Goal: Information Seeking & Learning: Learn about a topic

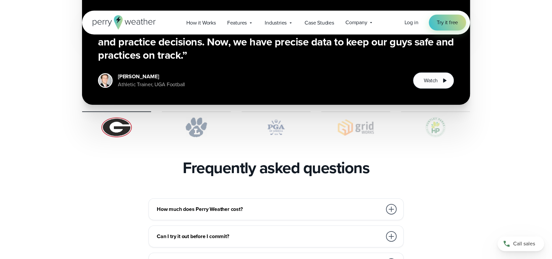
scroll to position [1394, 0]
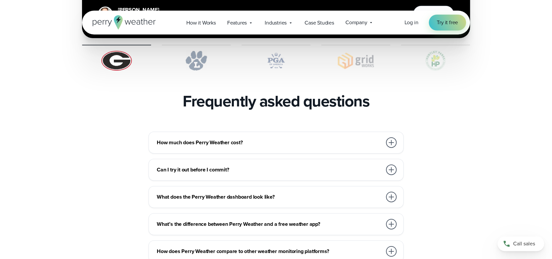
click at [390, 137] on div at bounding box center [391, 142] width 11 height 11
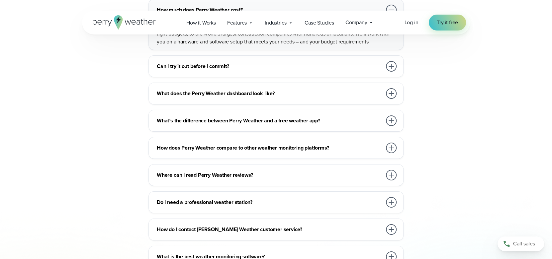
scroll to position [1593, 0]
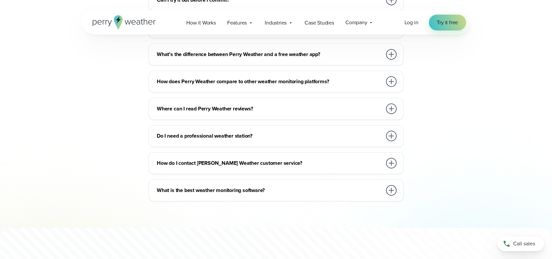
click at [389, 104] on div at bounding box center [391, 109] width 11 height 11
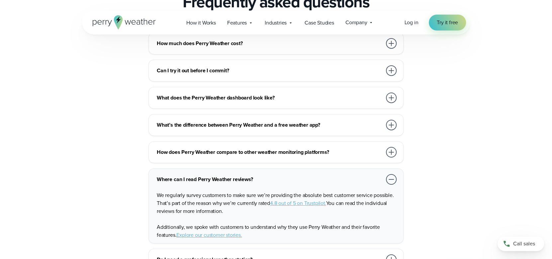
scroll to position [1394, 0]
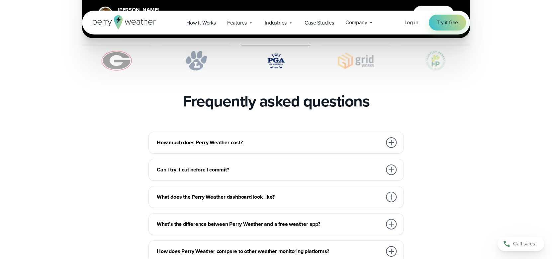
click at [391, 137] on div at bounding box center [391, 142] width 11 height 11
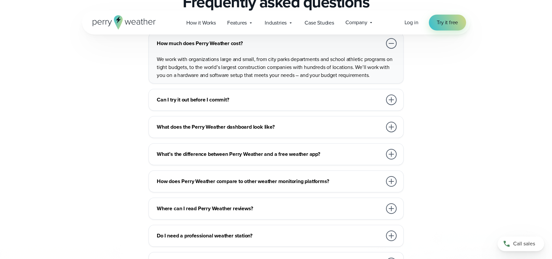
scroll to position [1460, 0]
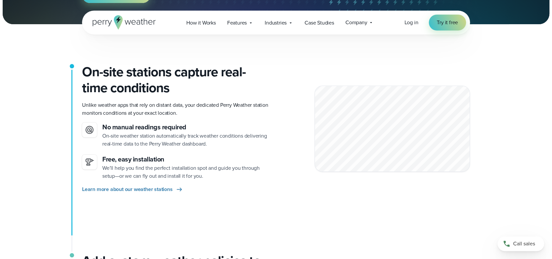
scroll to position [199, 0]
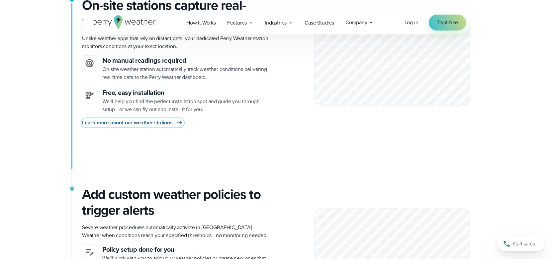
click at [172, 122] on span "Learn more about our weather stations" at bounding box center [127, 123] width 91 height 8
